Goal: Information Seeking & Learning: Learn about a topic

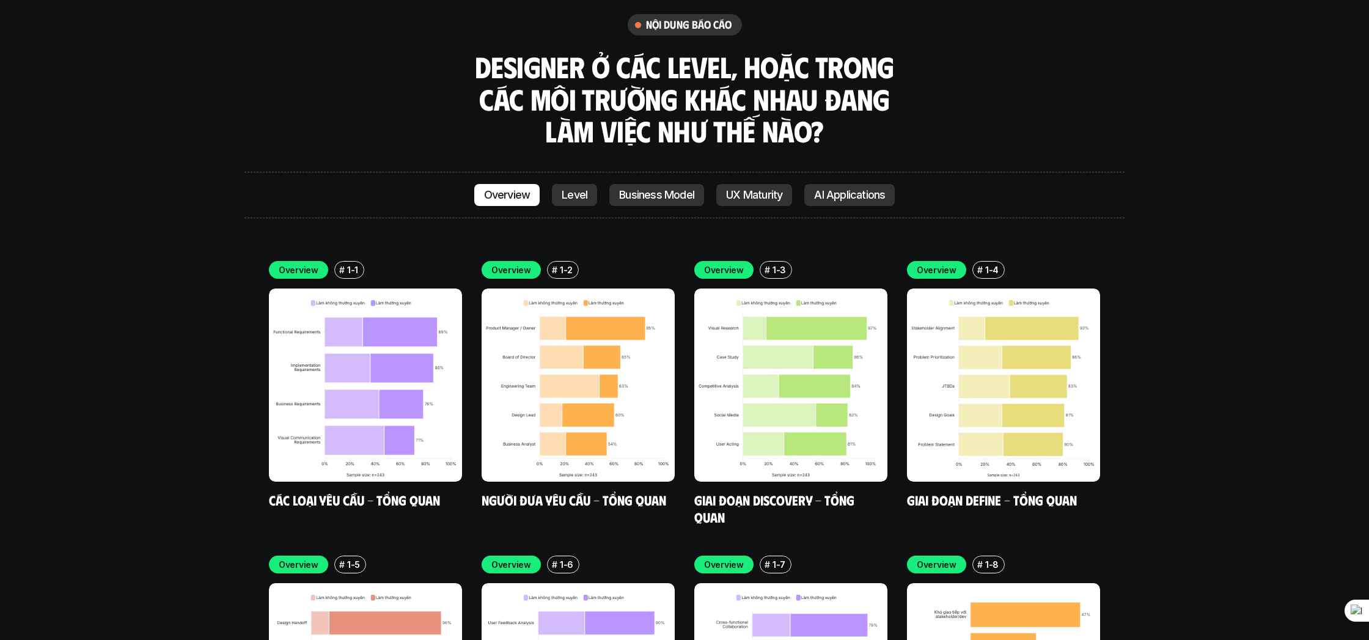
scroll to position [3531, 0]
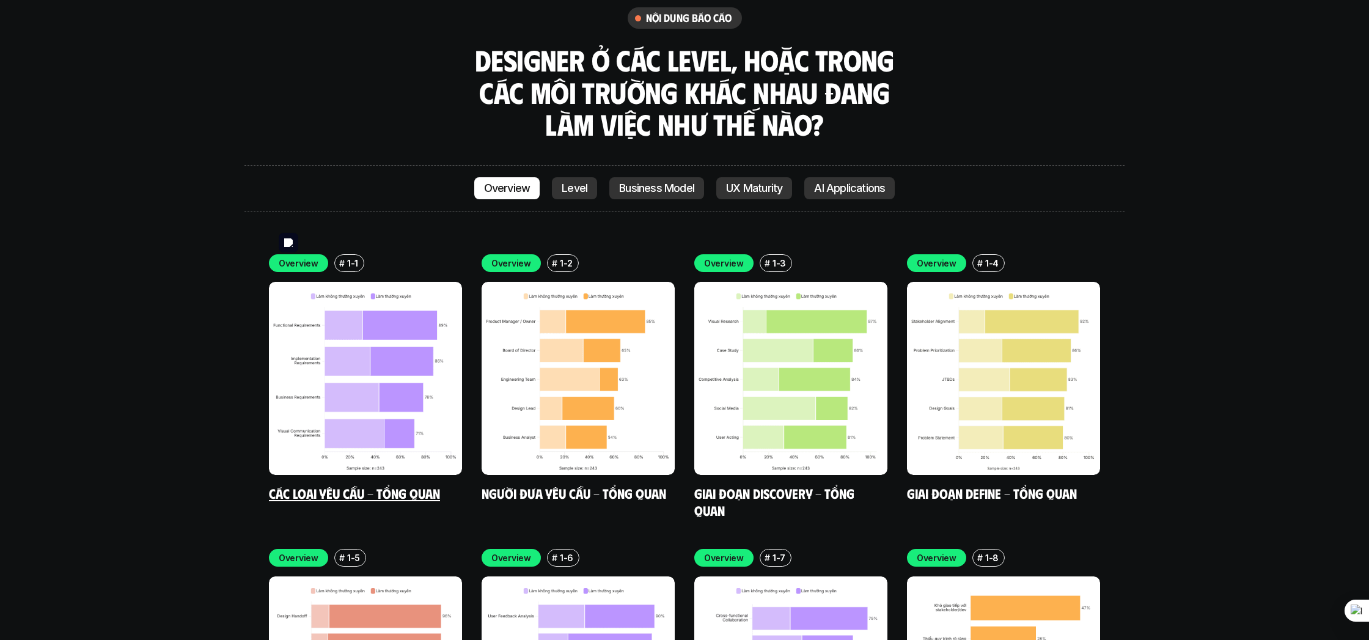
click at [377, 328] on img at bounding box center [365, 378] width 193 height 193
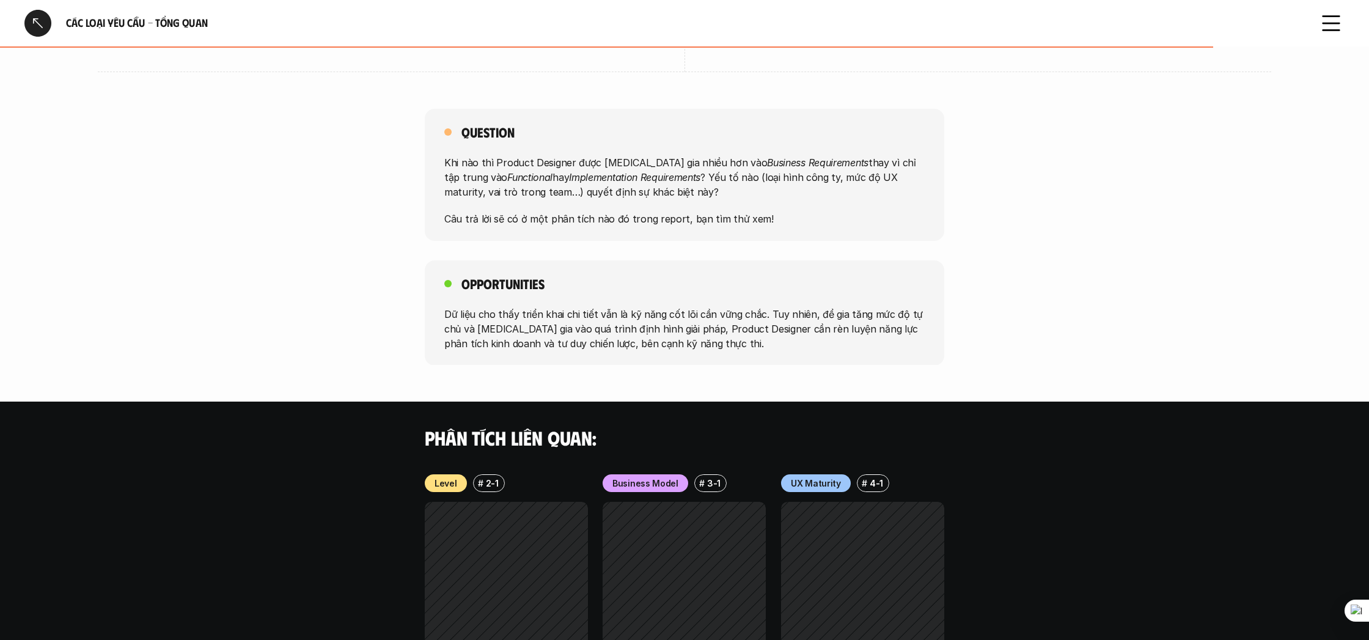
scroll to position [944, 0]
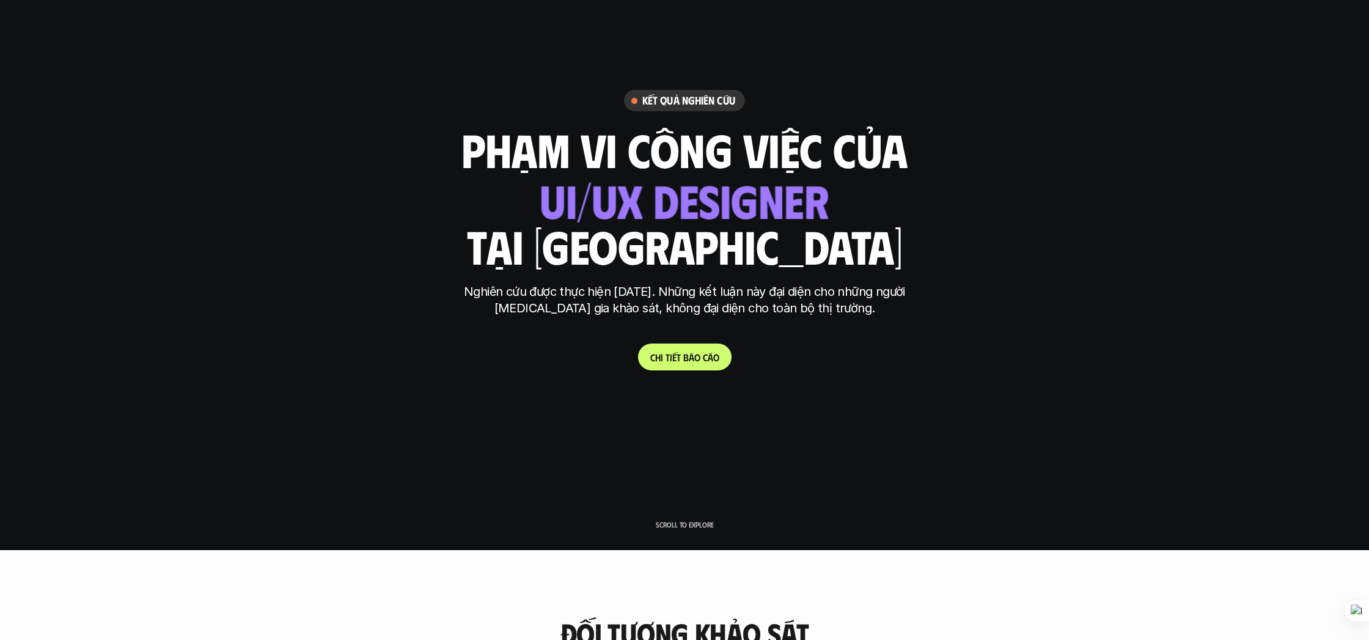
scroll to position [91, 0]
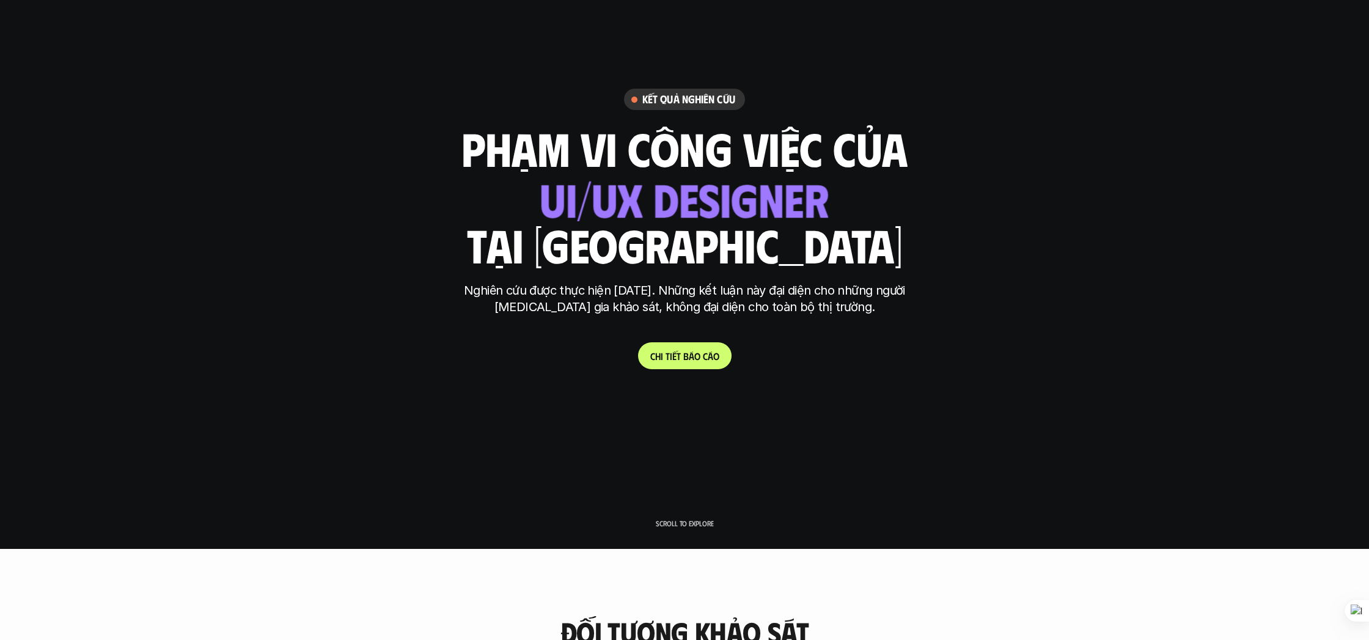
drag, startPoint x: 648, startPoint y: 333, endPoint x: 649, endPoint y: 342, distance: 9.8
click at [648, 336] on div "Kết quả nghiên cứu phạm vi công việc của ui designer ui/ux designer product des…" at bounding box center [684, 229] width 458 height 281
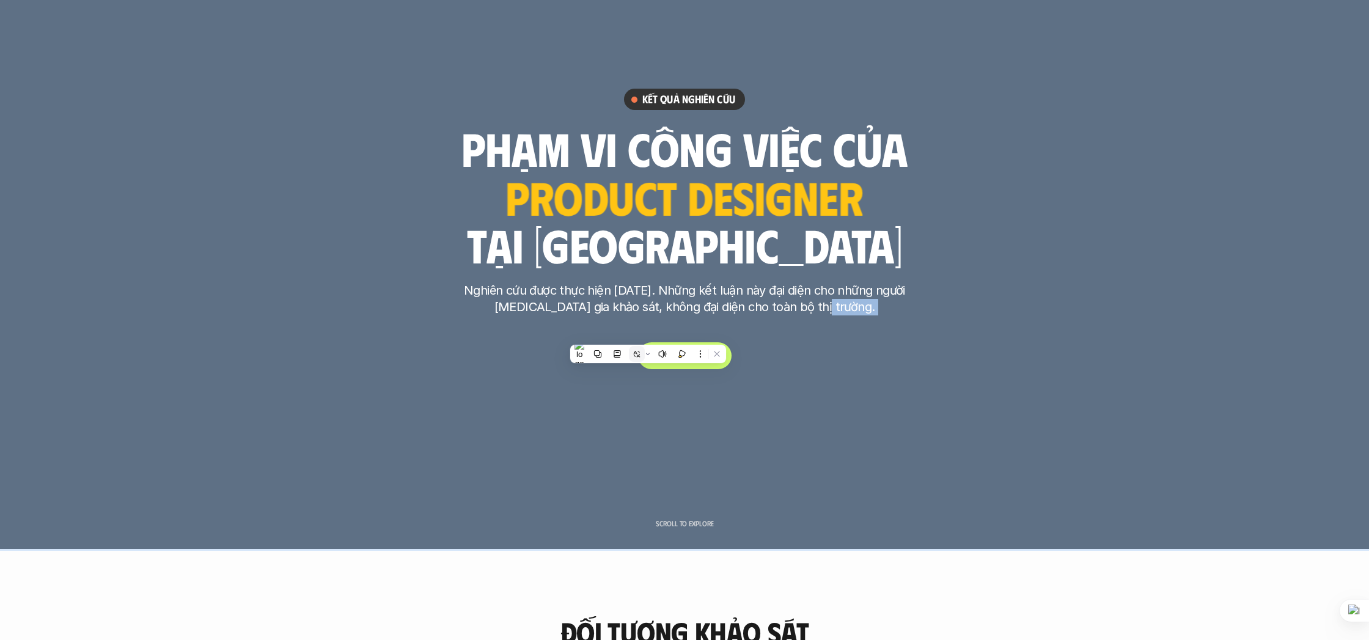
click at [652, 351] on div at bounding box center [640, 354] width 100 height 16
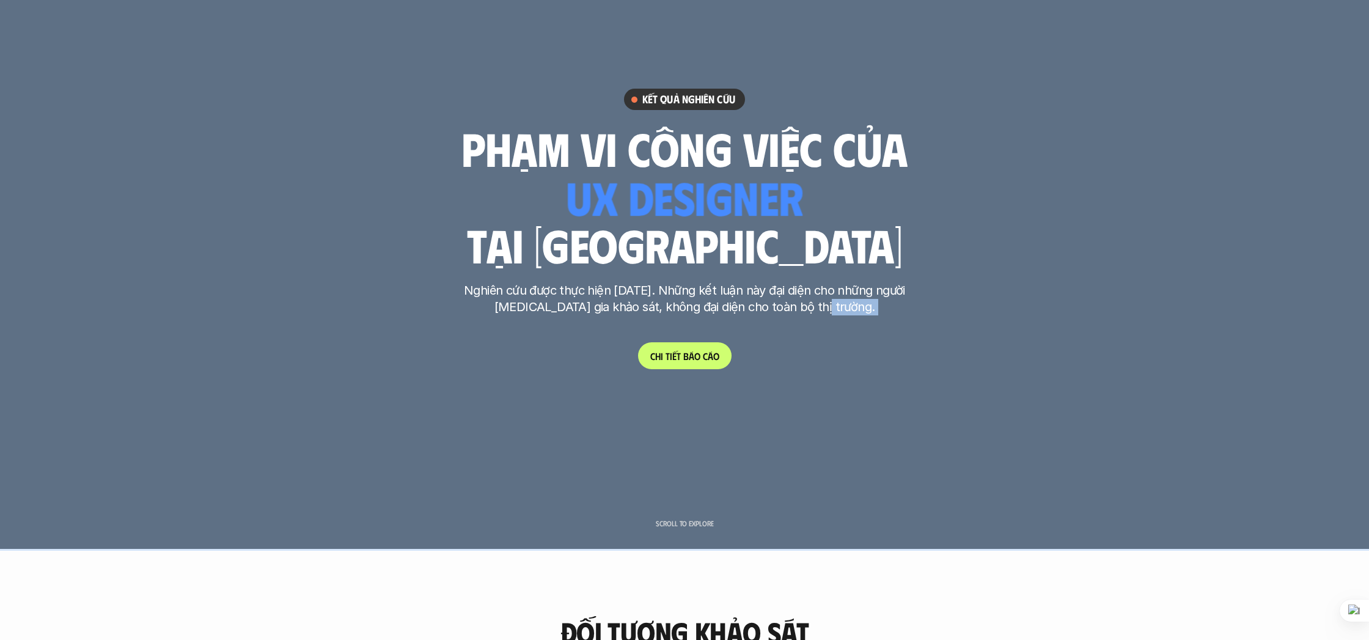
drag, startPoint x: 710, startPoint y: 367, endPoint x: 610, endPoint y: 355, distance: 100.4
click at [709, 367] on link "C h i t i ế t b á o c á o" at bounding box center [685, 355] width 94 height 27
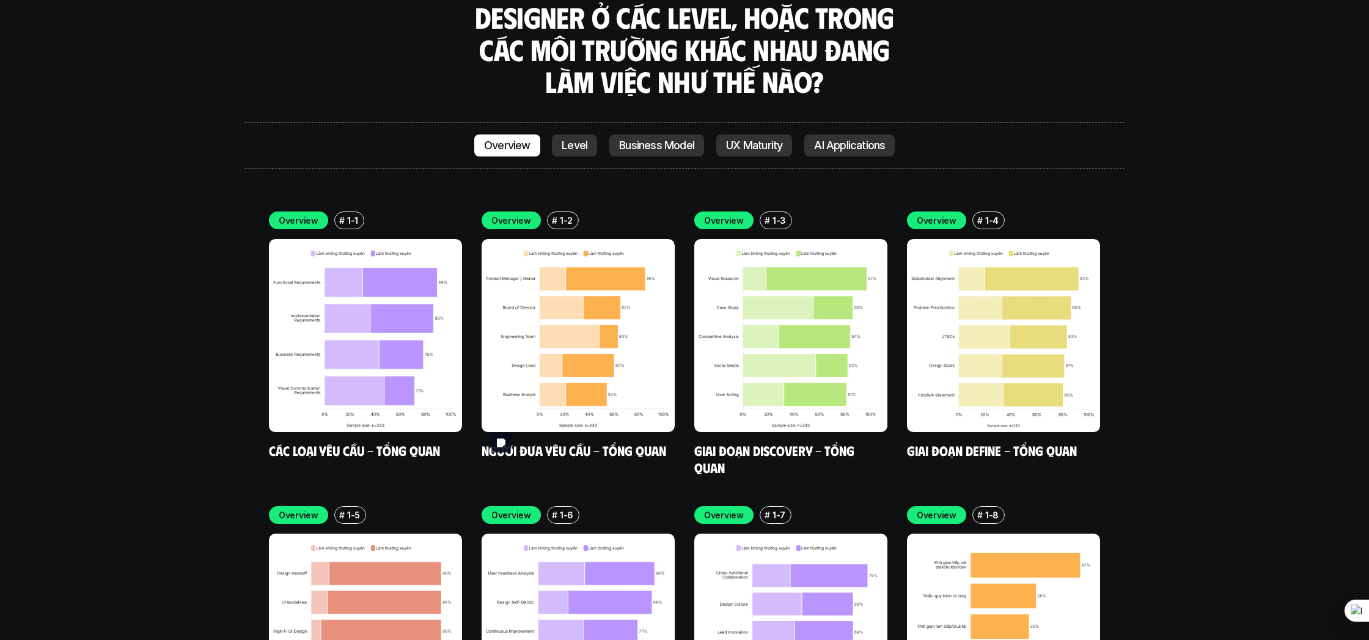
scroll to position [3629, 0]
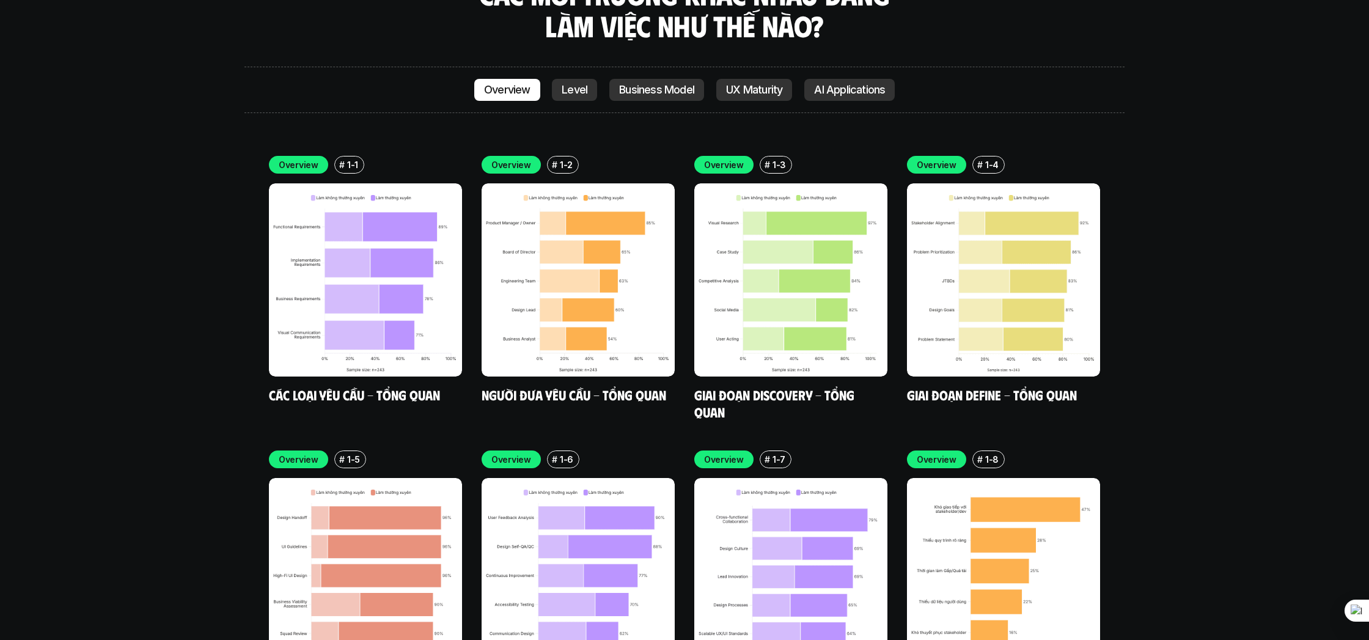
click at [575, 386] on h5 "Người đưa yêu cầu - Tổng quan" at bounding box center [578, 394] width 193 height 17
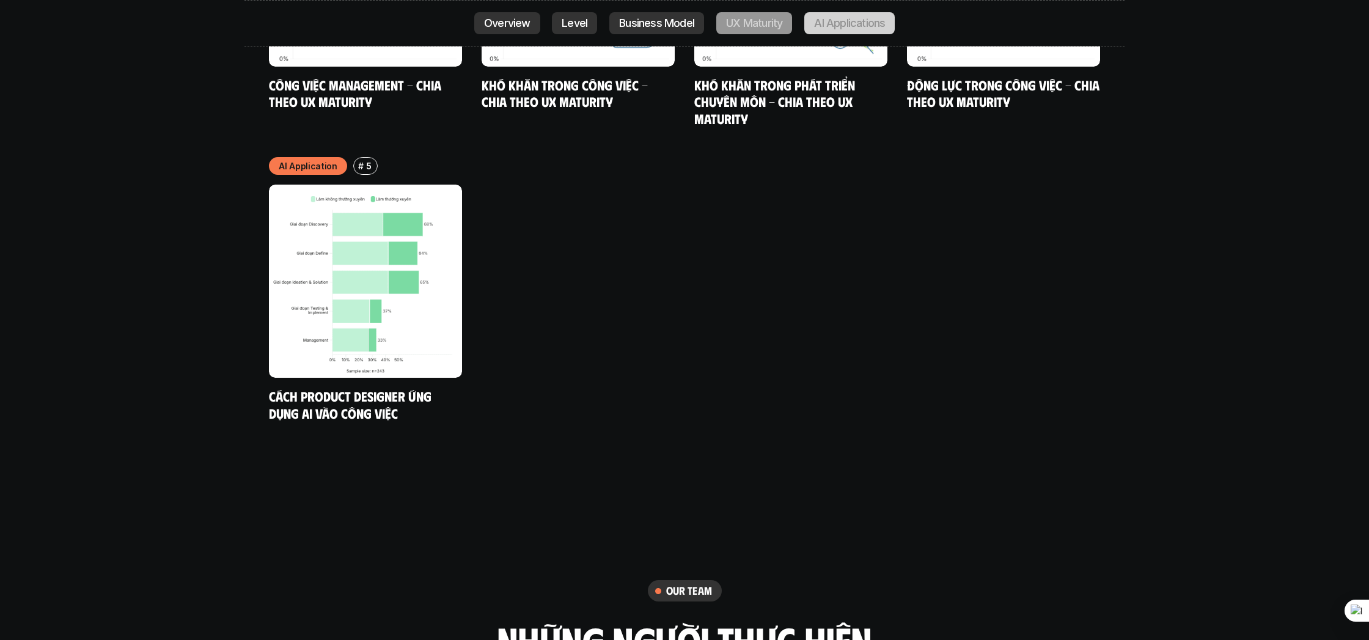
scroll to position [6661, 0]
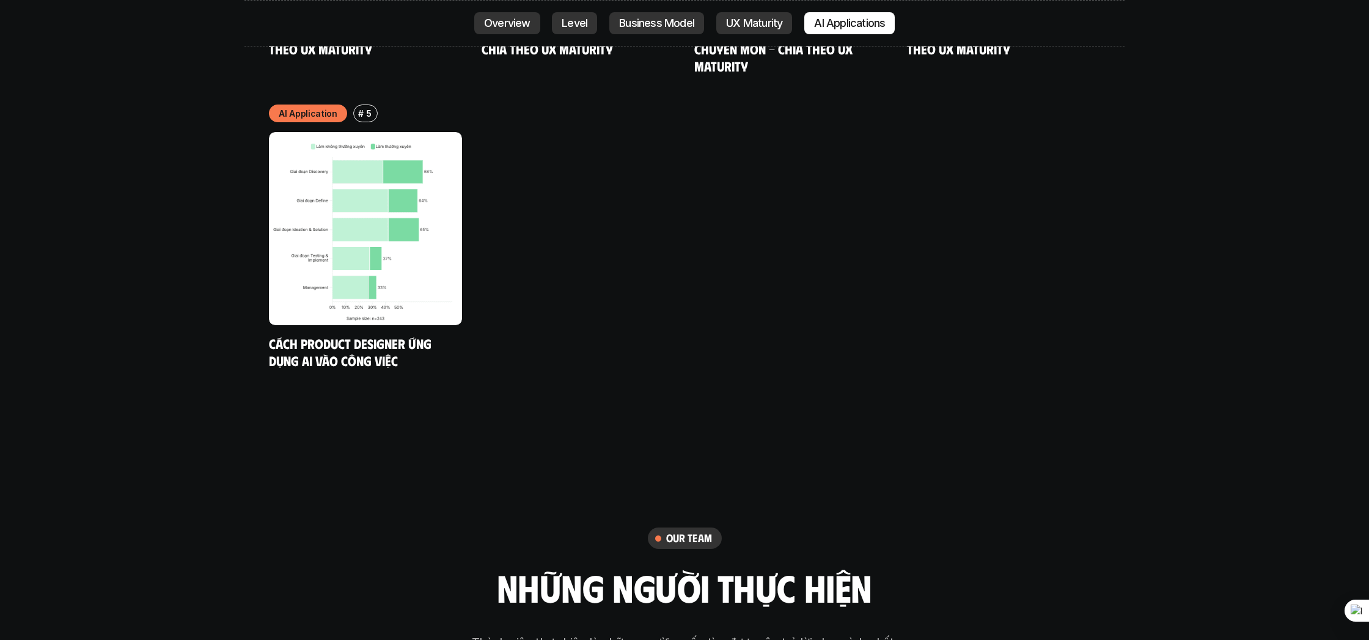
click at [368, 335] on link "Cách Product Designer ứng dụng AI vào công việc" at bounding box center [352, 352] width 166 height 34
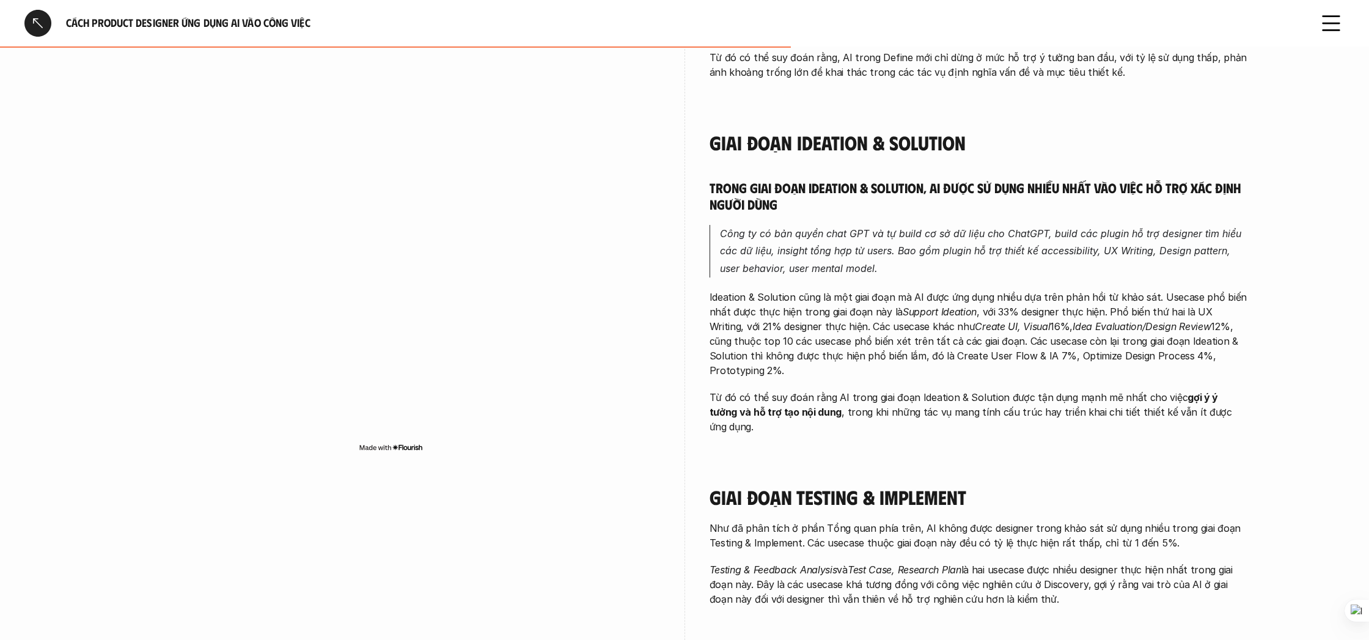
scroll to position [1382, 0]
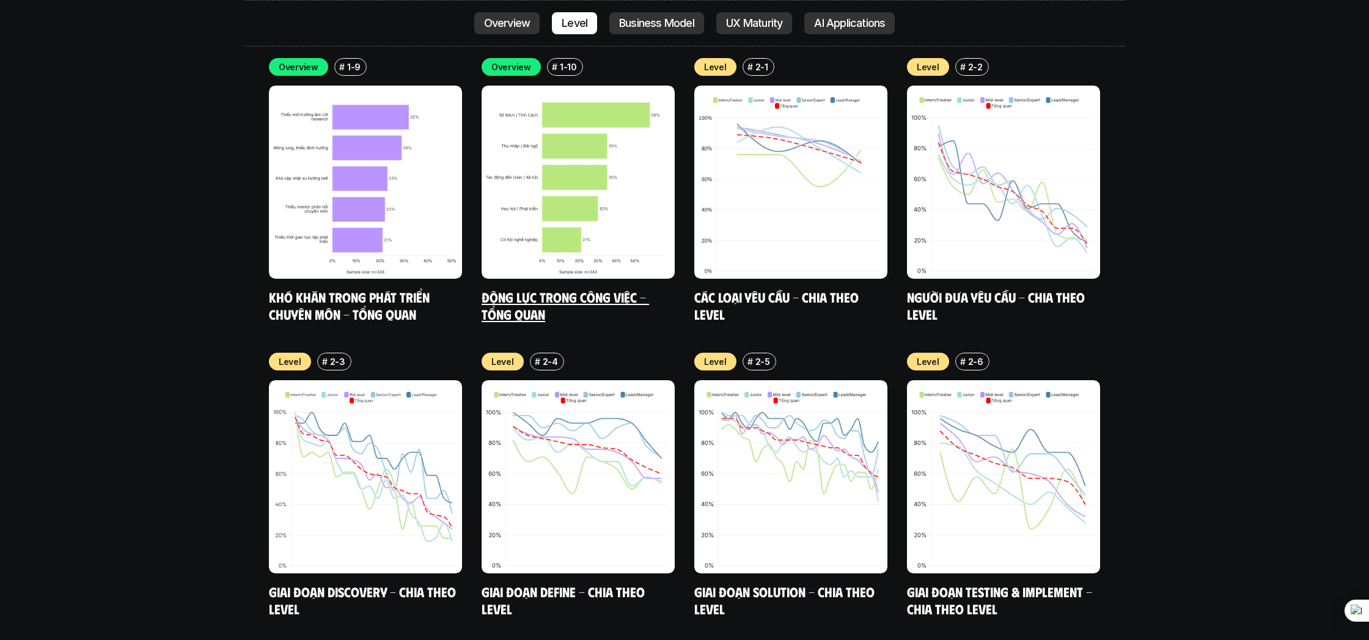
scroll to position [4428, 0]
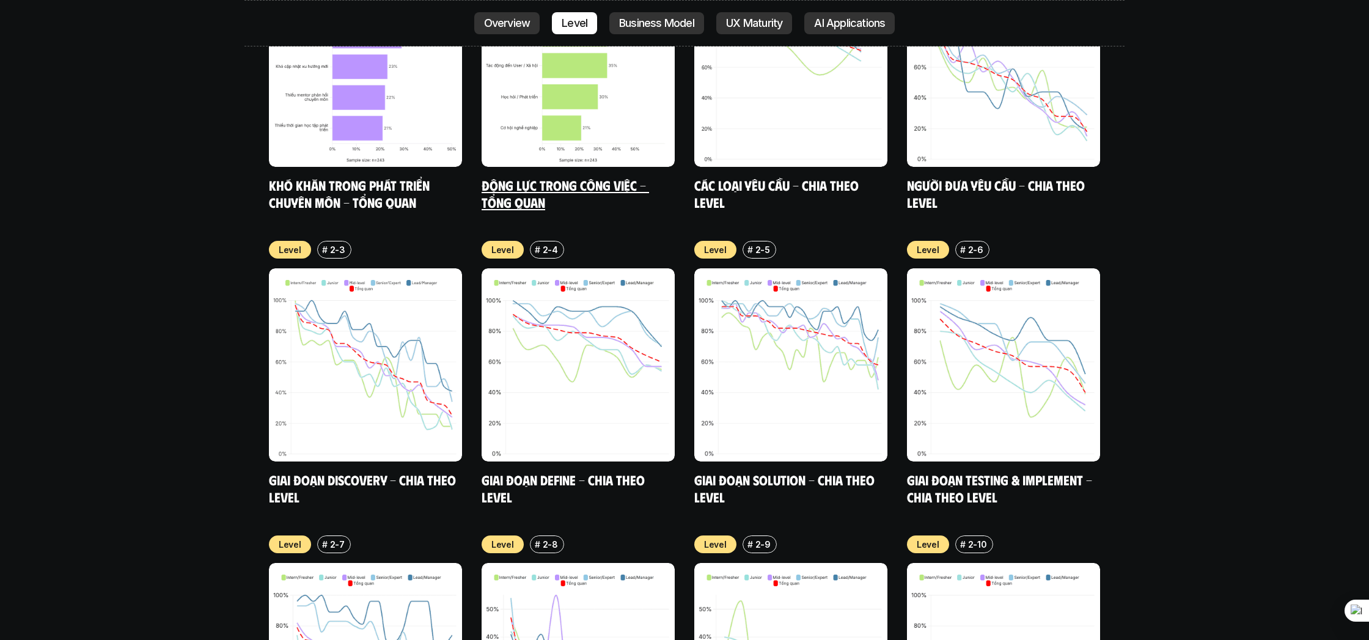
click at [605, 177] on h5 "Động lực trong công việc - Tổng quan" at bounding box center [578, 194] width 193 height 34
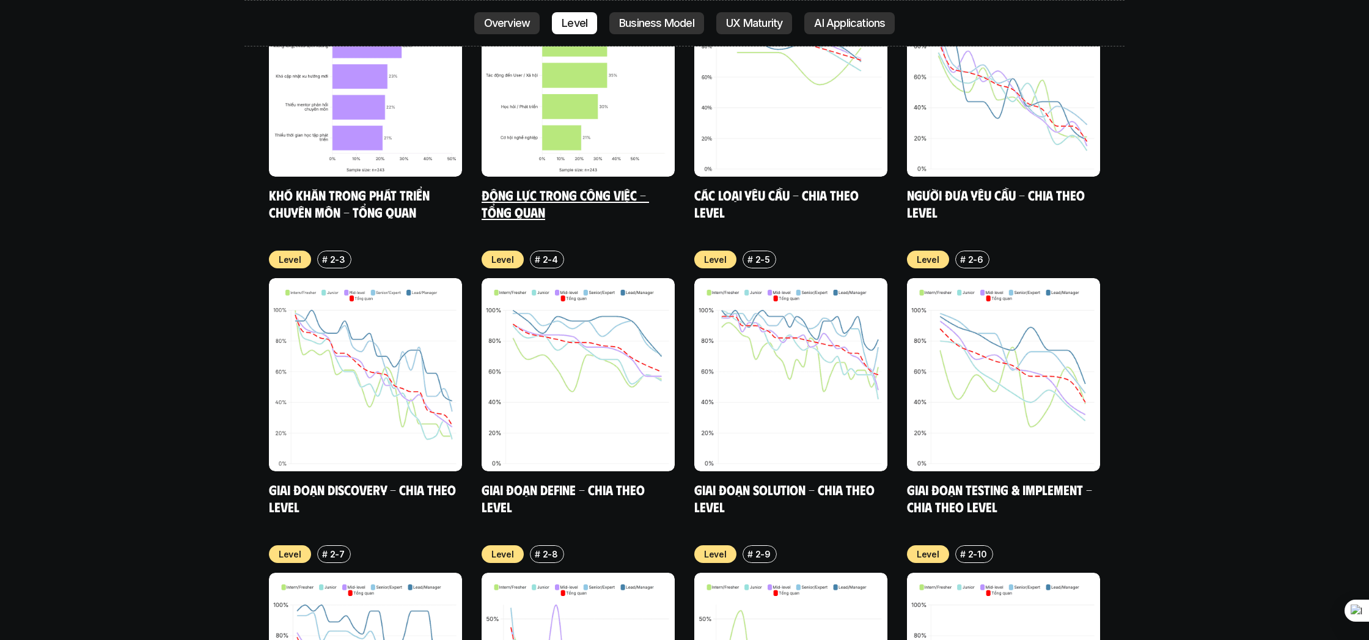
click at [555, 186] on h5 "Động lực trong công việc - Tổng quan" at bounding box center [578, 203] width 193 height 34
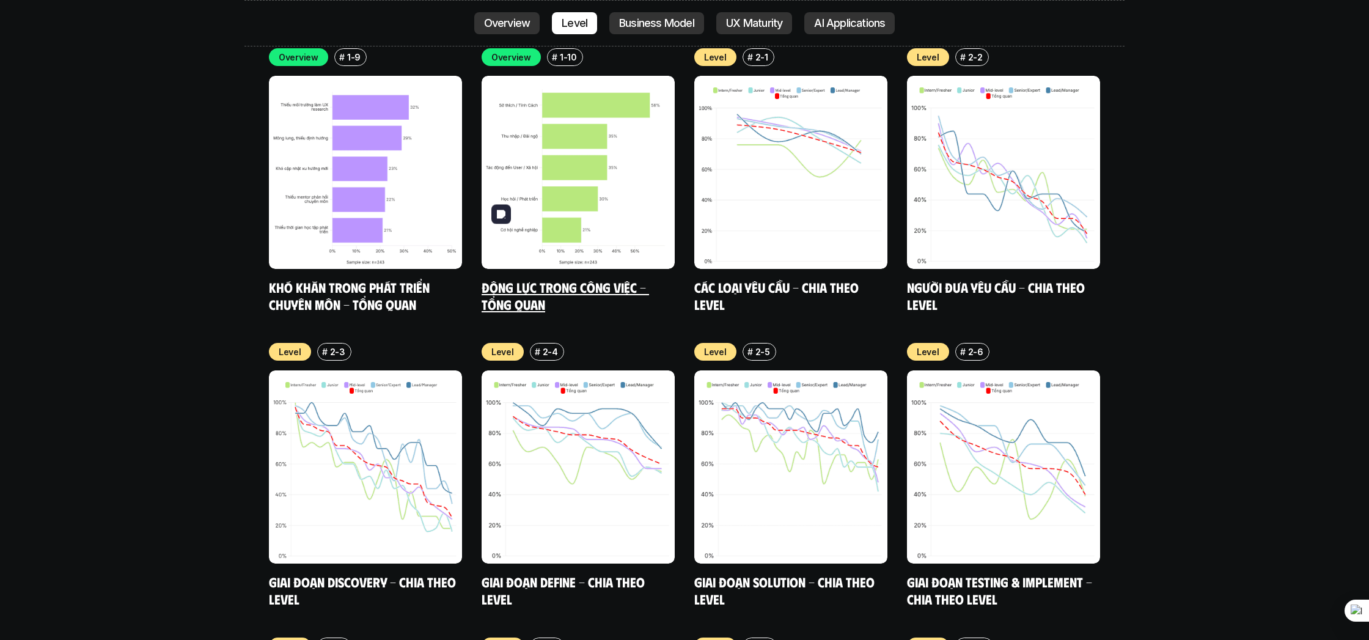
scroll to position [4302, 0]
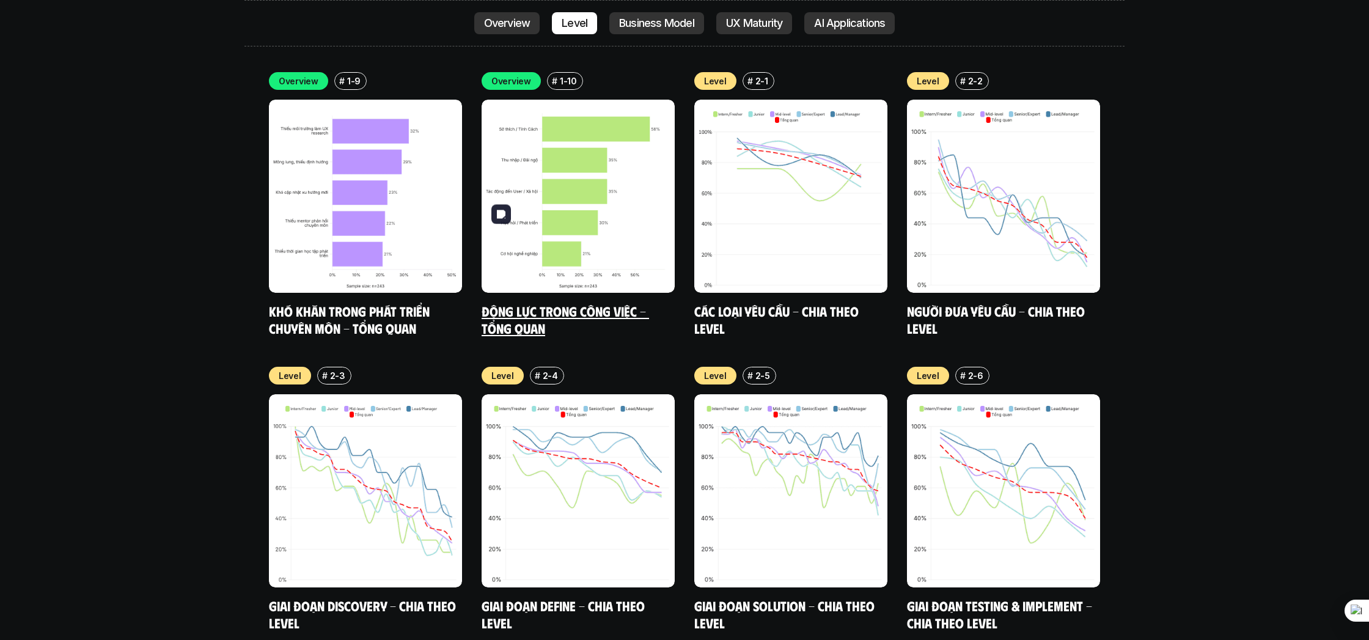
click at [575, 194] on img at bounding box center [578, 196] width 193 height 193
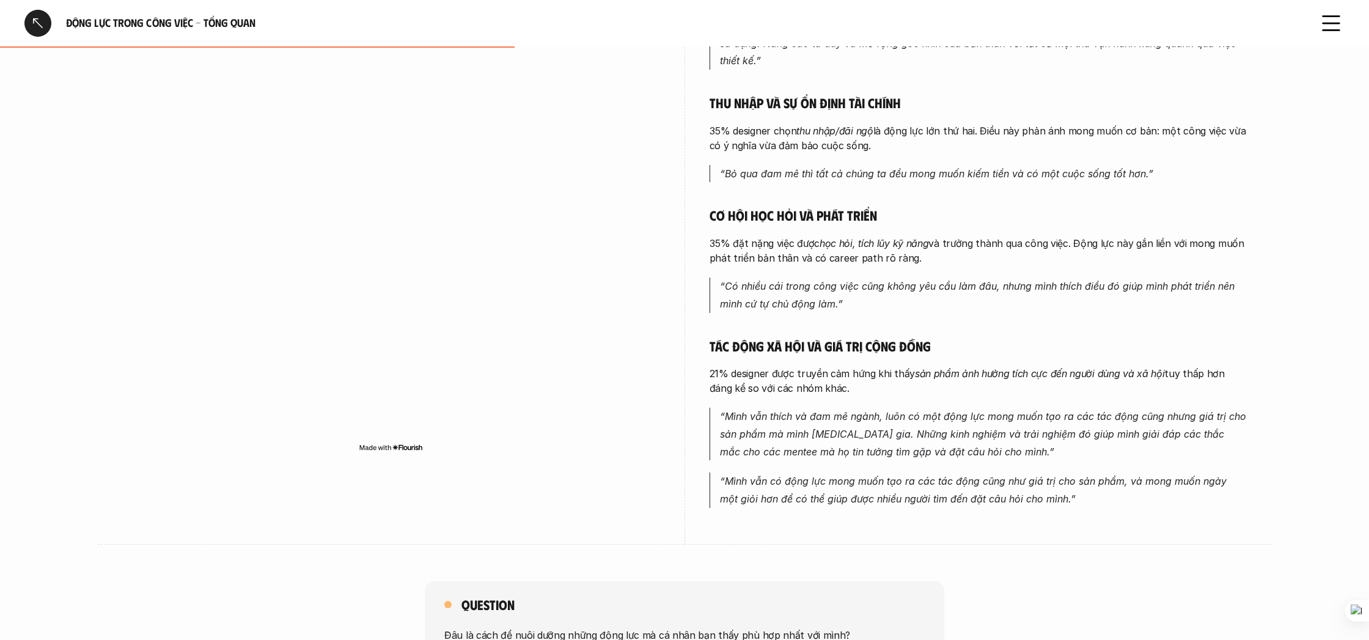
scroll to position [422, 0]
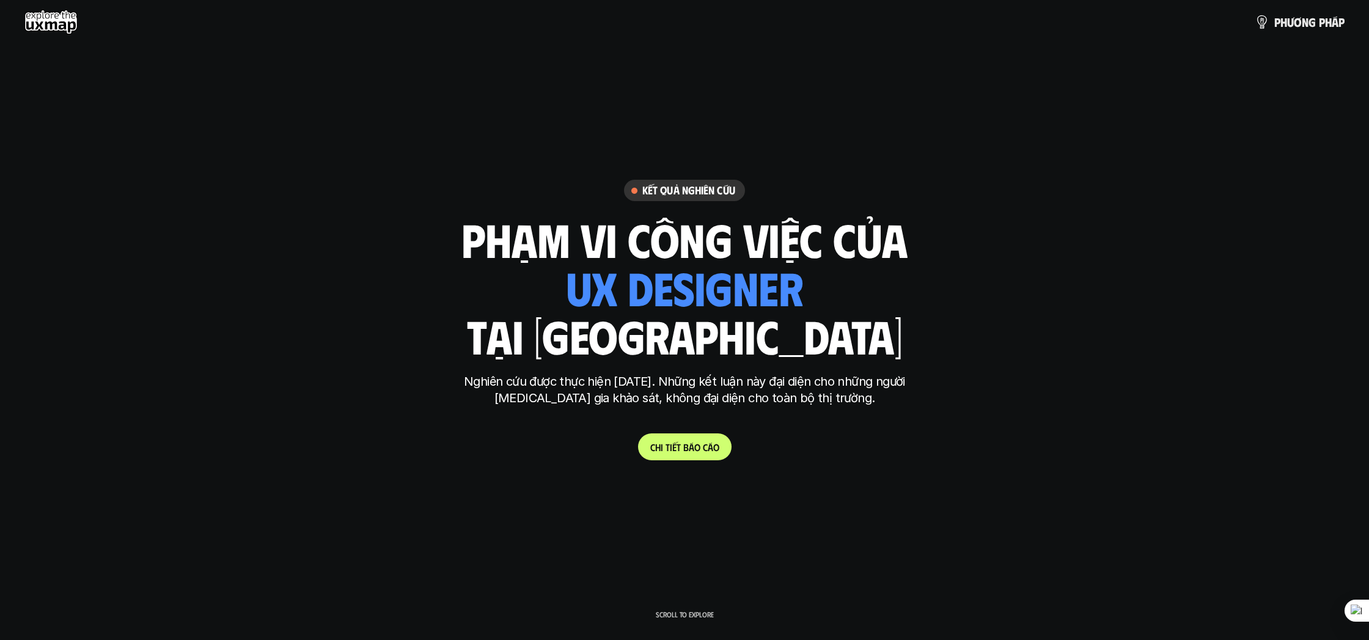
click at [56, 19] on use at bounding box center [50, 22] width 53 height 24
drag, startPoint x: 48, startPoint y: 37, endPoint x: 51, endPoint y: 27, distance: 10.2
click at [51, 27] on div "p h ư ơ n g p h á p" at bounding box center [684, 22] width 1369 height 44
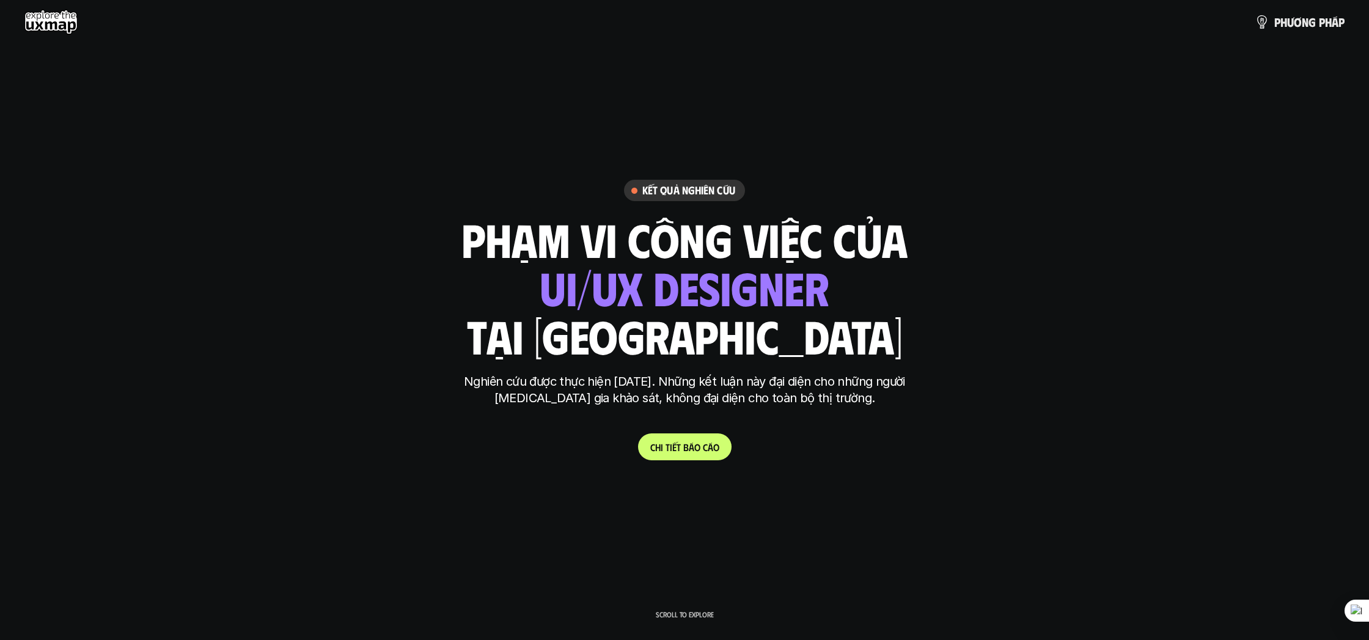
click at [51, 27] on use at bounding box center [50, 22] width 53 height 24
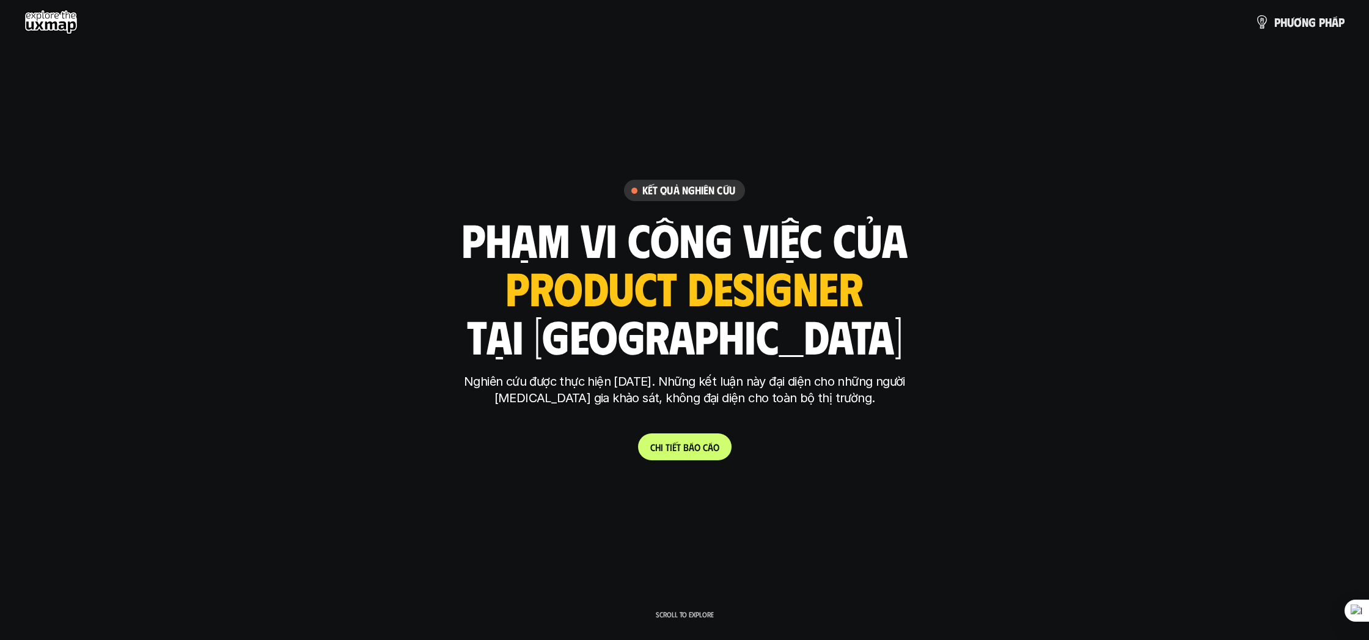
click at [53, 20] on use at bounding box center [50, 22] width 53 height 24
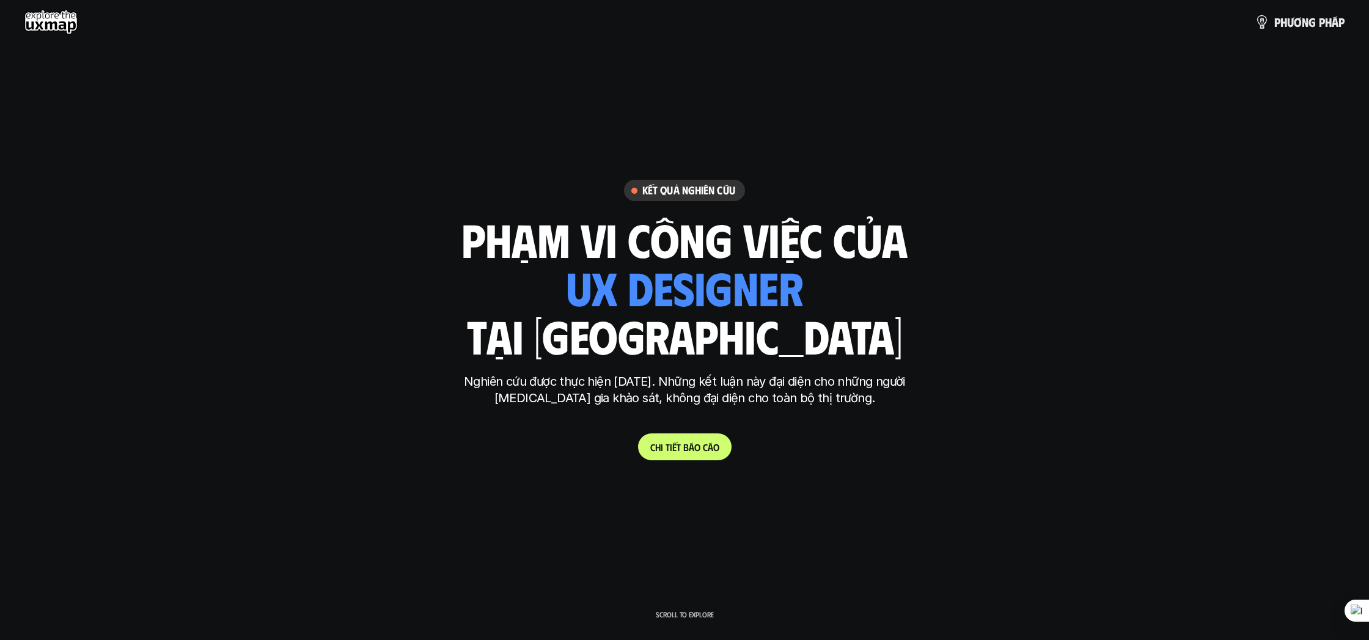
click at [672, 198] on div "Kết quả nghiên cứu" at bounding box center [684, 190] width 121 height 21
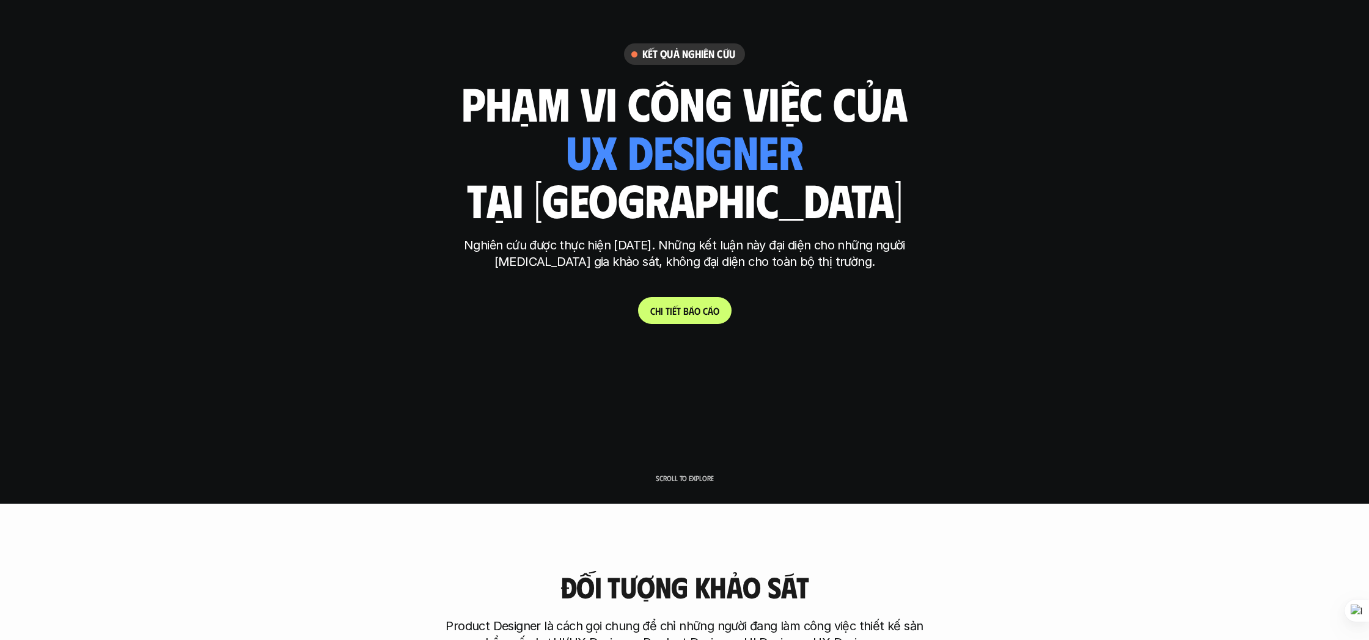
scroll to position [138, 0]
